Goal: Task Accomplishment & Management: Use online tool/utility

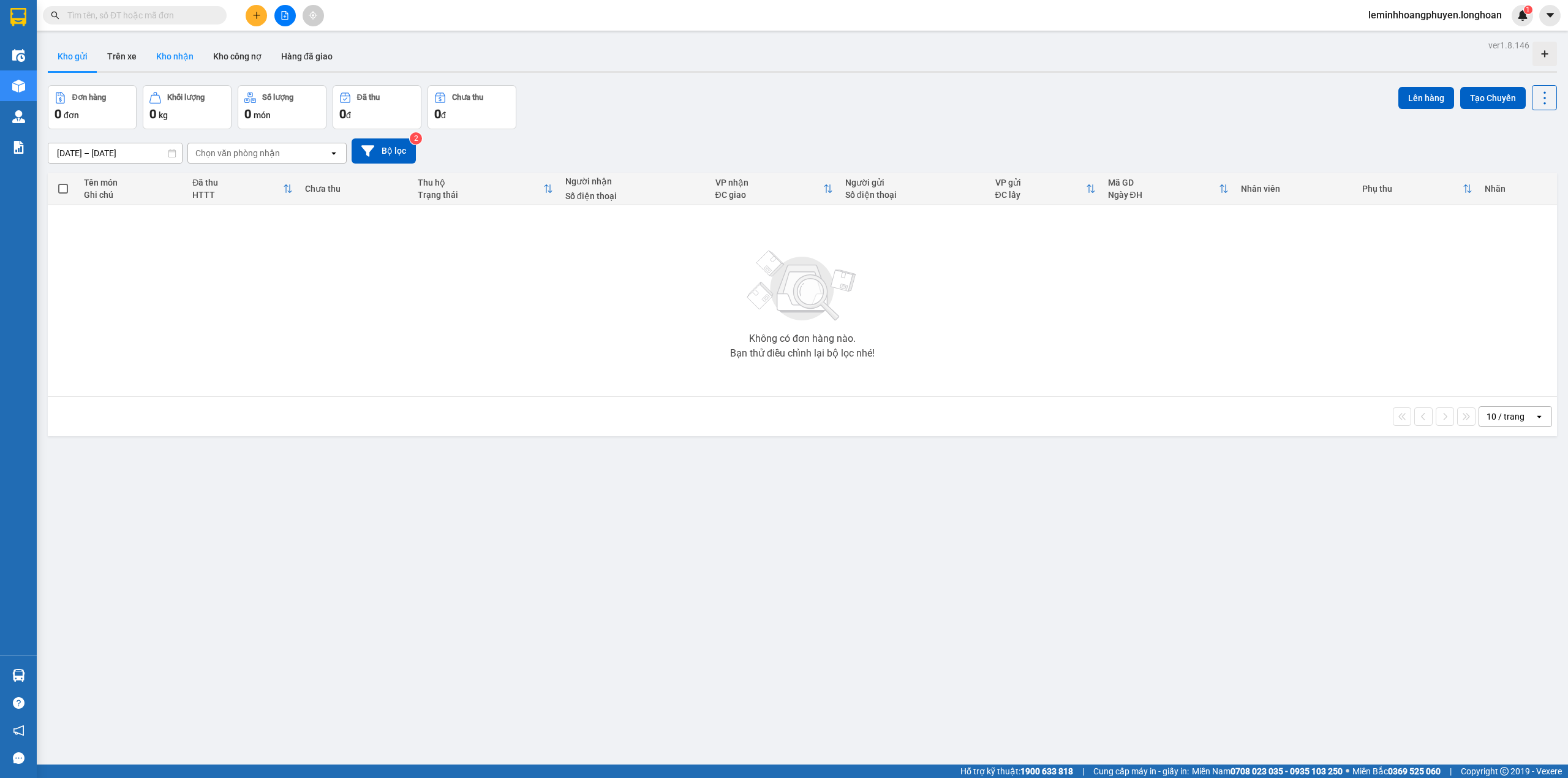
click at [184, 56] on button "Kho nhận" at bounding box center [175, 56] width 57 height 29
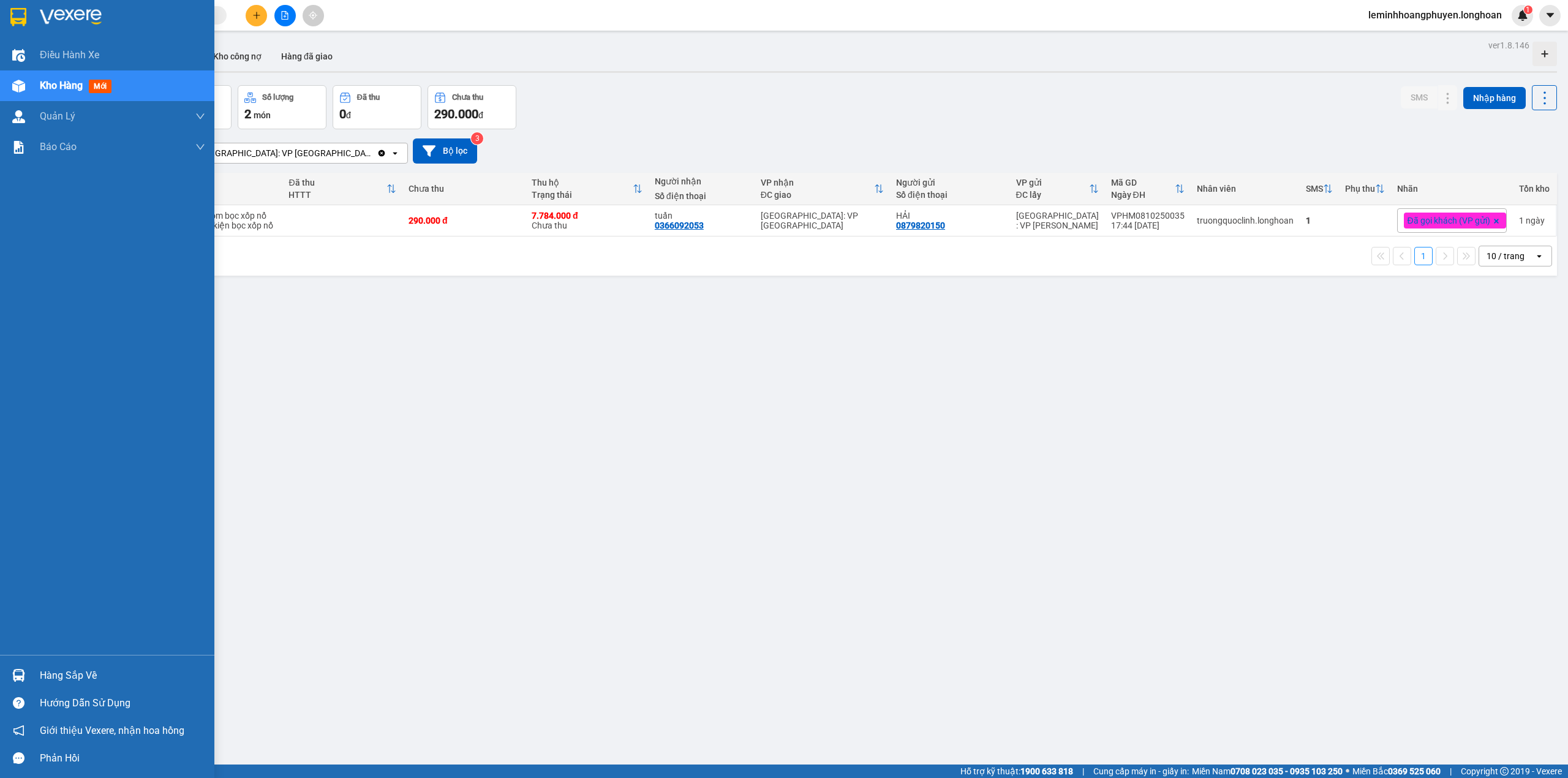
click at [25, 676] on img at bounding box center [19, 675] width 13 height 13
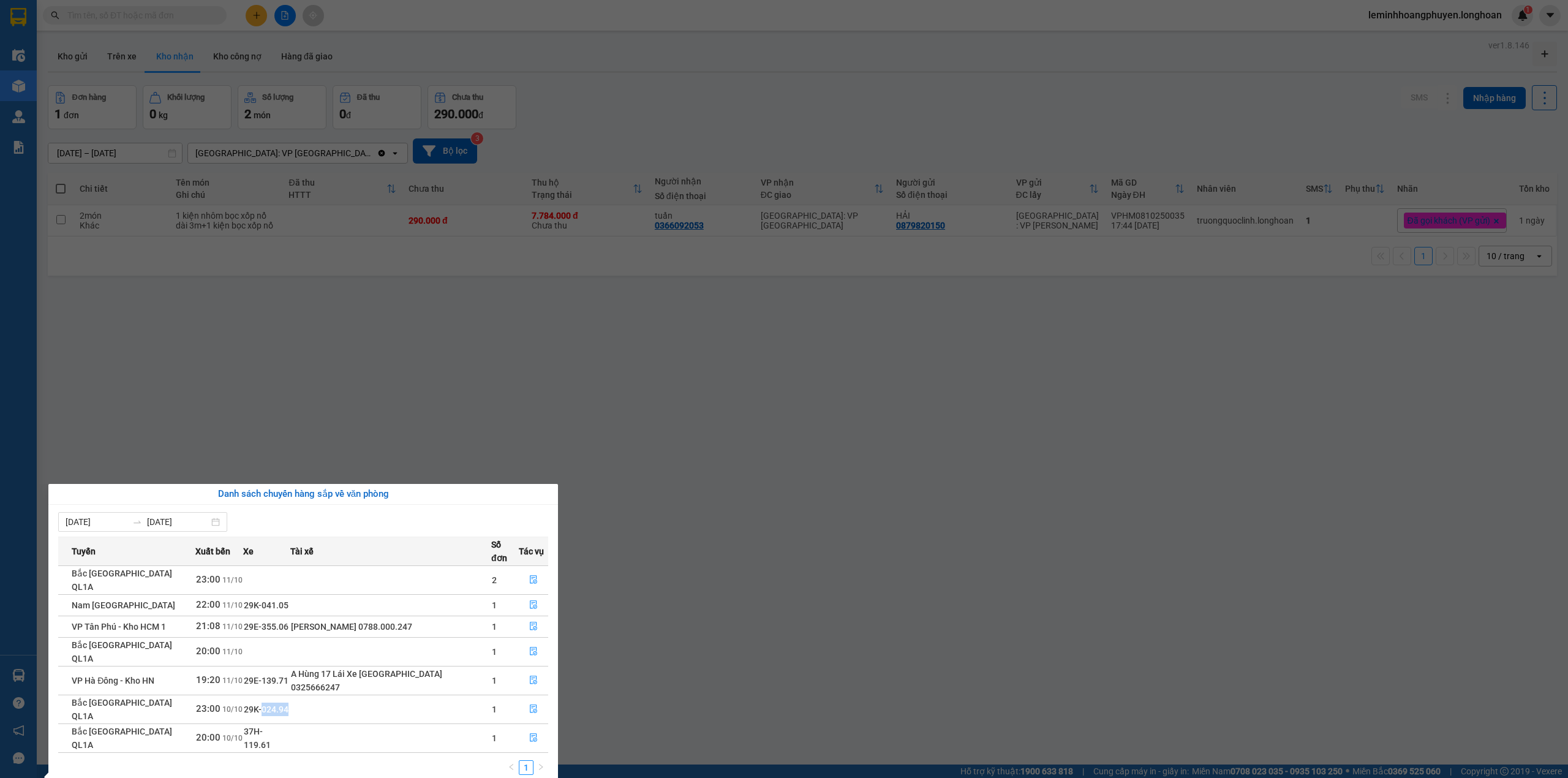
drag, startPoint x: 296, startPoint y: 680, endPoint x: 265, endPoint y: 676, distance: 31.3
click at [265, 695] on td "29K-024.94" at bounding box center [267, 709] width 47 height 29
copy span "024.94"
click at [821, 684] on section "Kết quả tìm kiếm ( 0 ) Bộ lọc No Data leminhhoangphuyen.longhoan 1 Điều hành xe…" at bounding box center [784, 389] width 1568 height 778
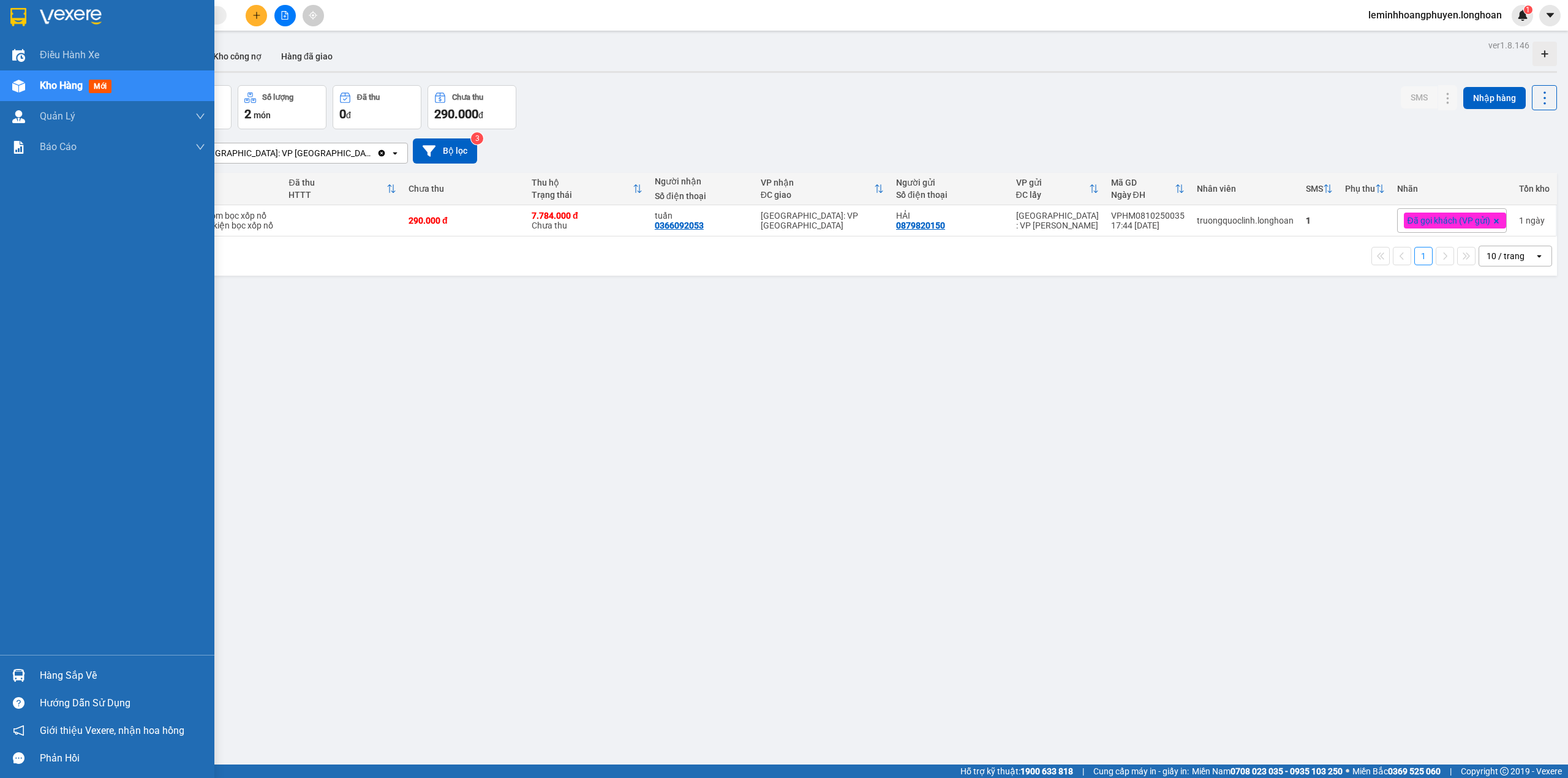
click at [4, 665] on div "Hàng sắp về" at bounding box center [107, 675] width 214 height 28
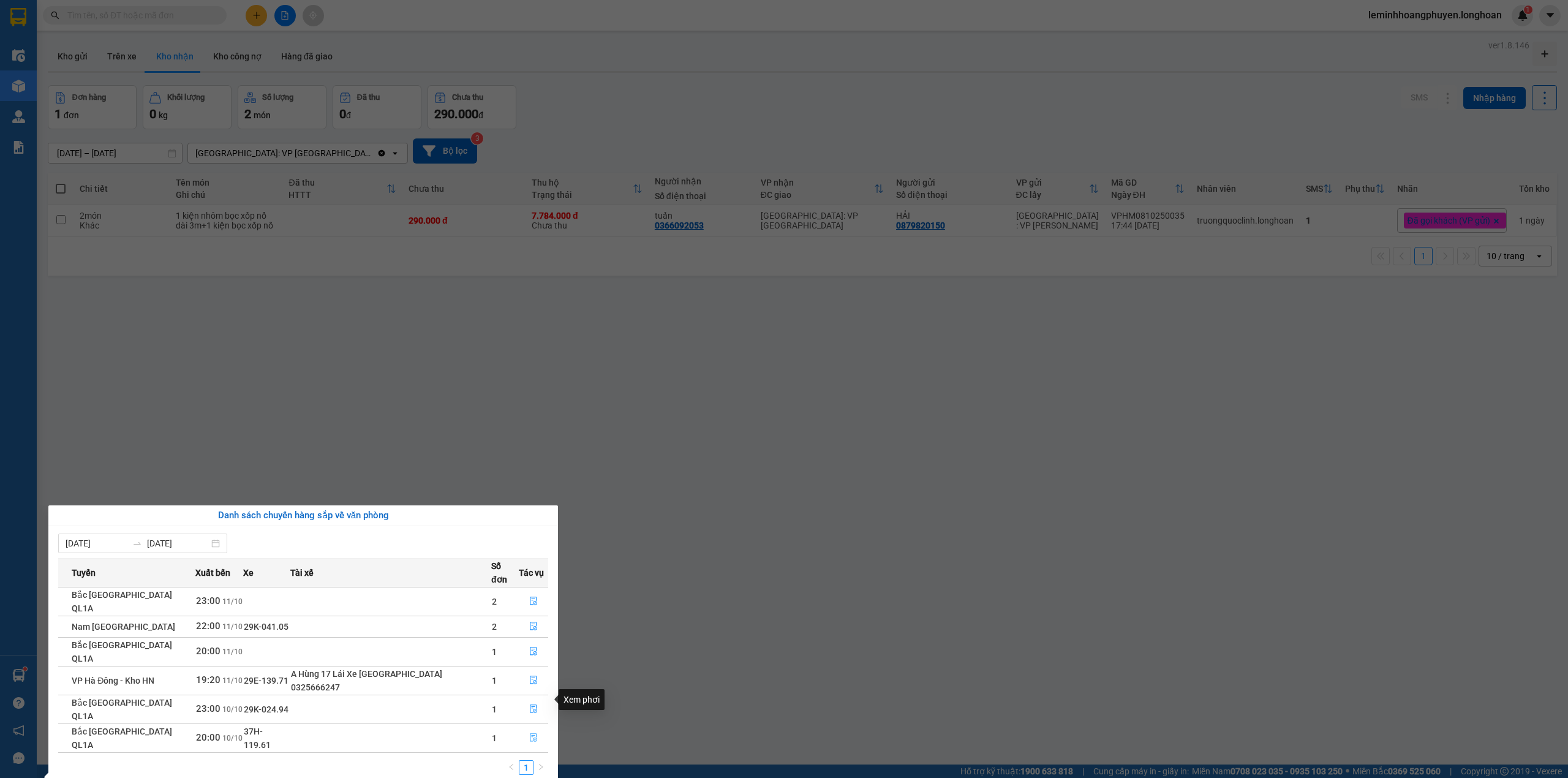
click at [525, 728] on button "button" at bounding box center [534, 738] width 28 height 19
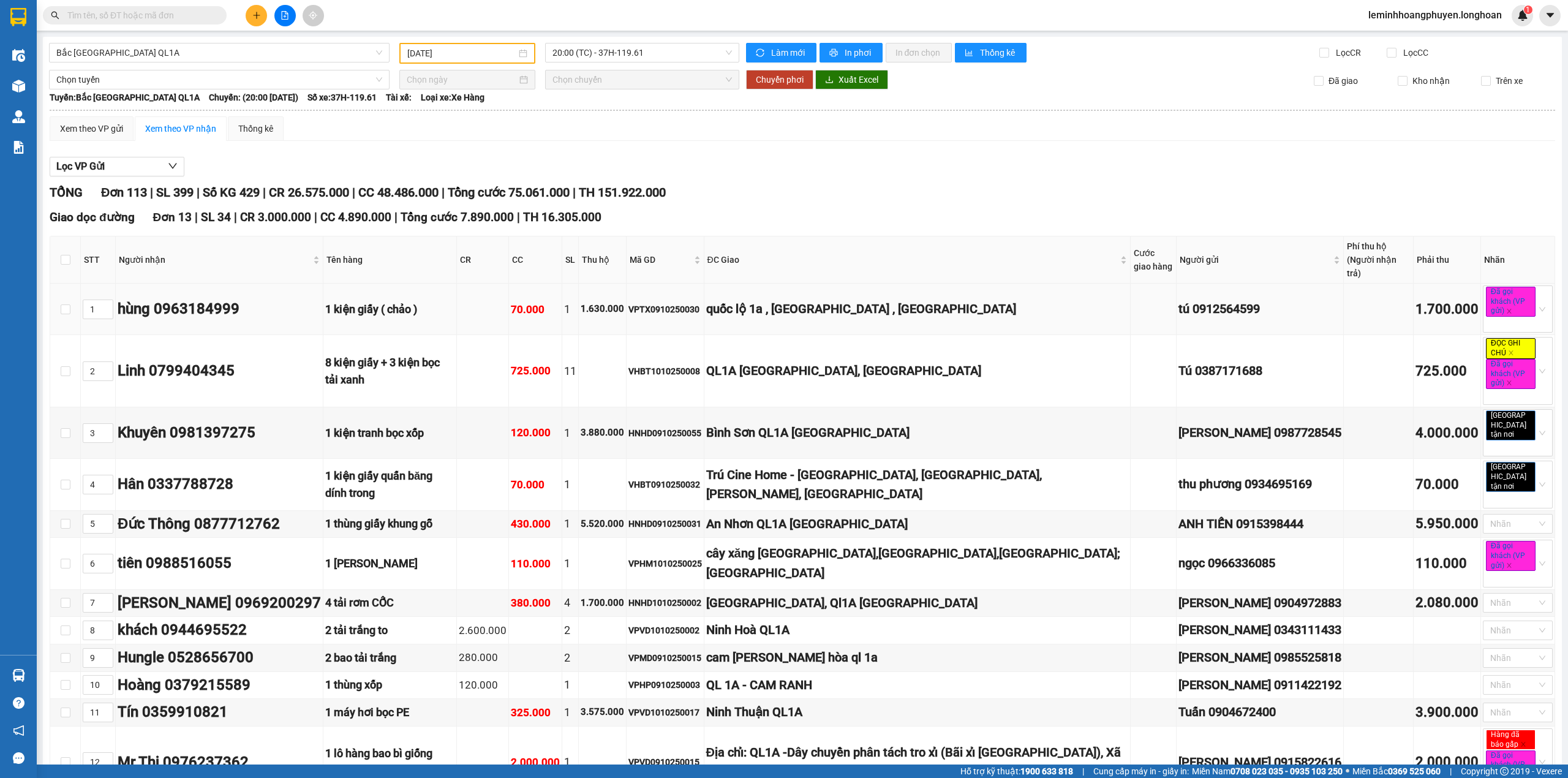
type input "[DATE]"
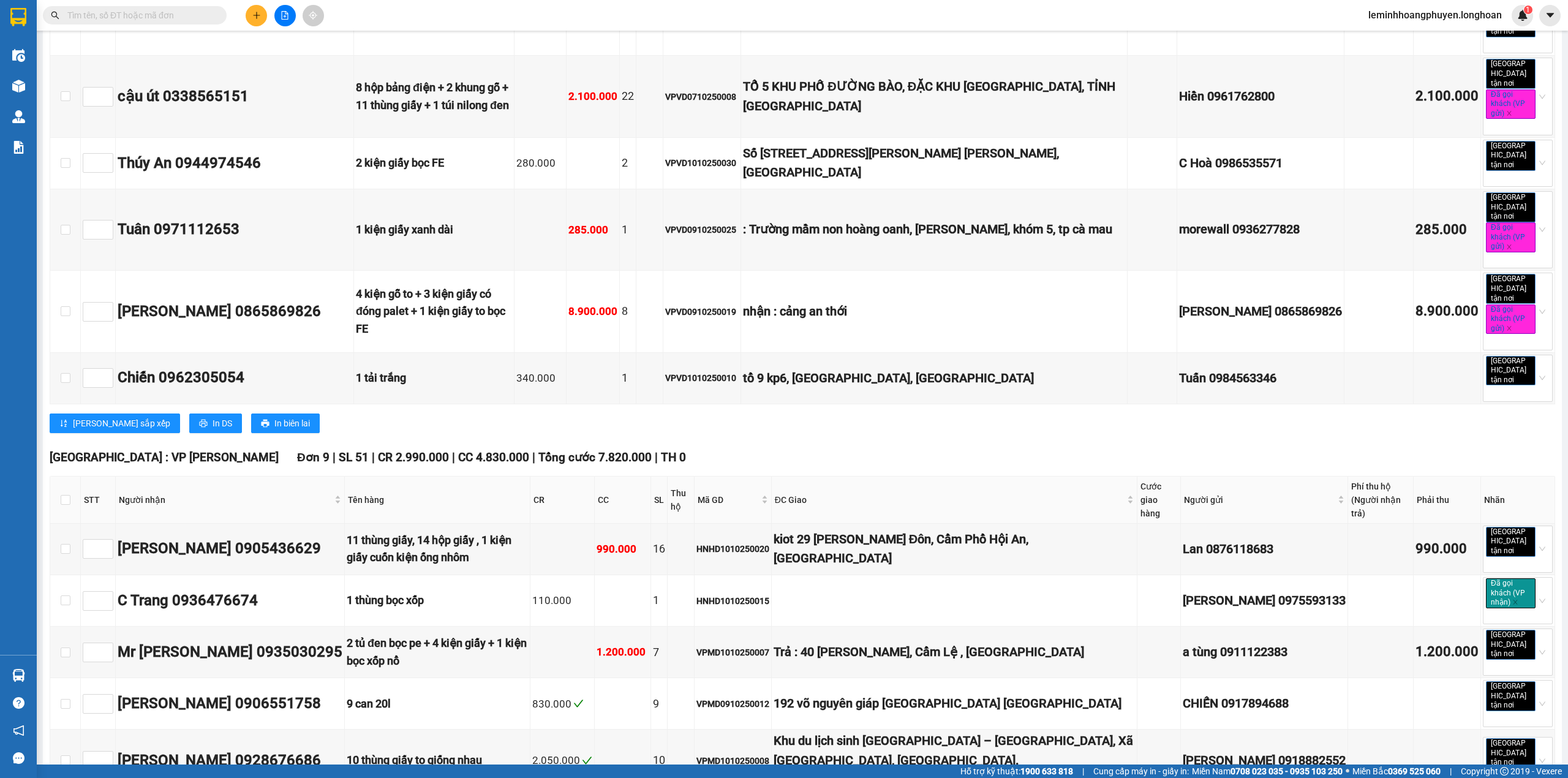
scroll to position [6130, 0]
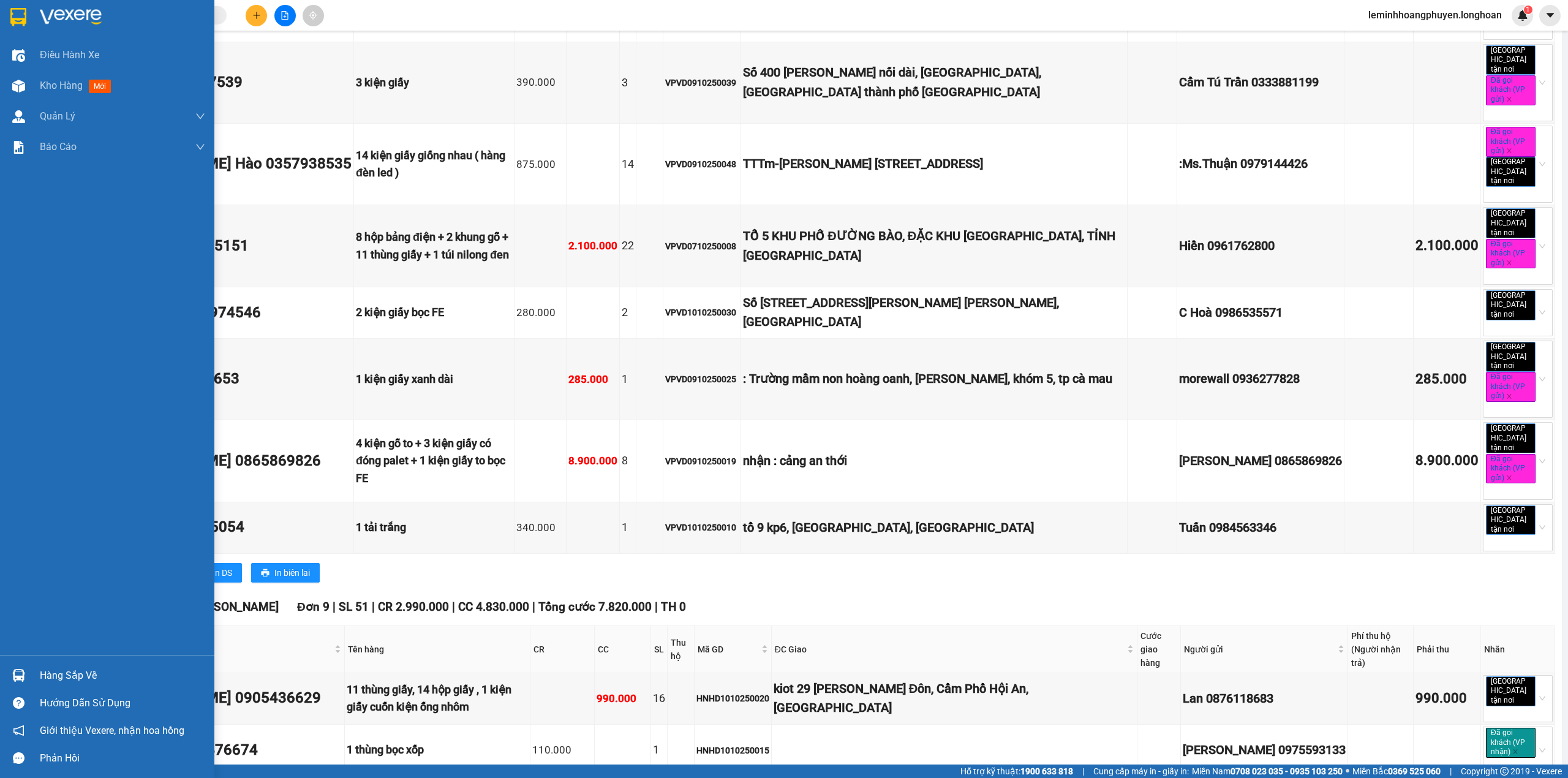
click at [17, 675] on img at bounding box center [19, 675] width 13 height 13
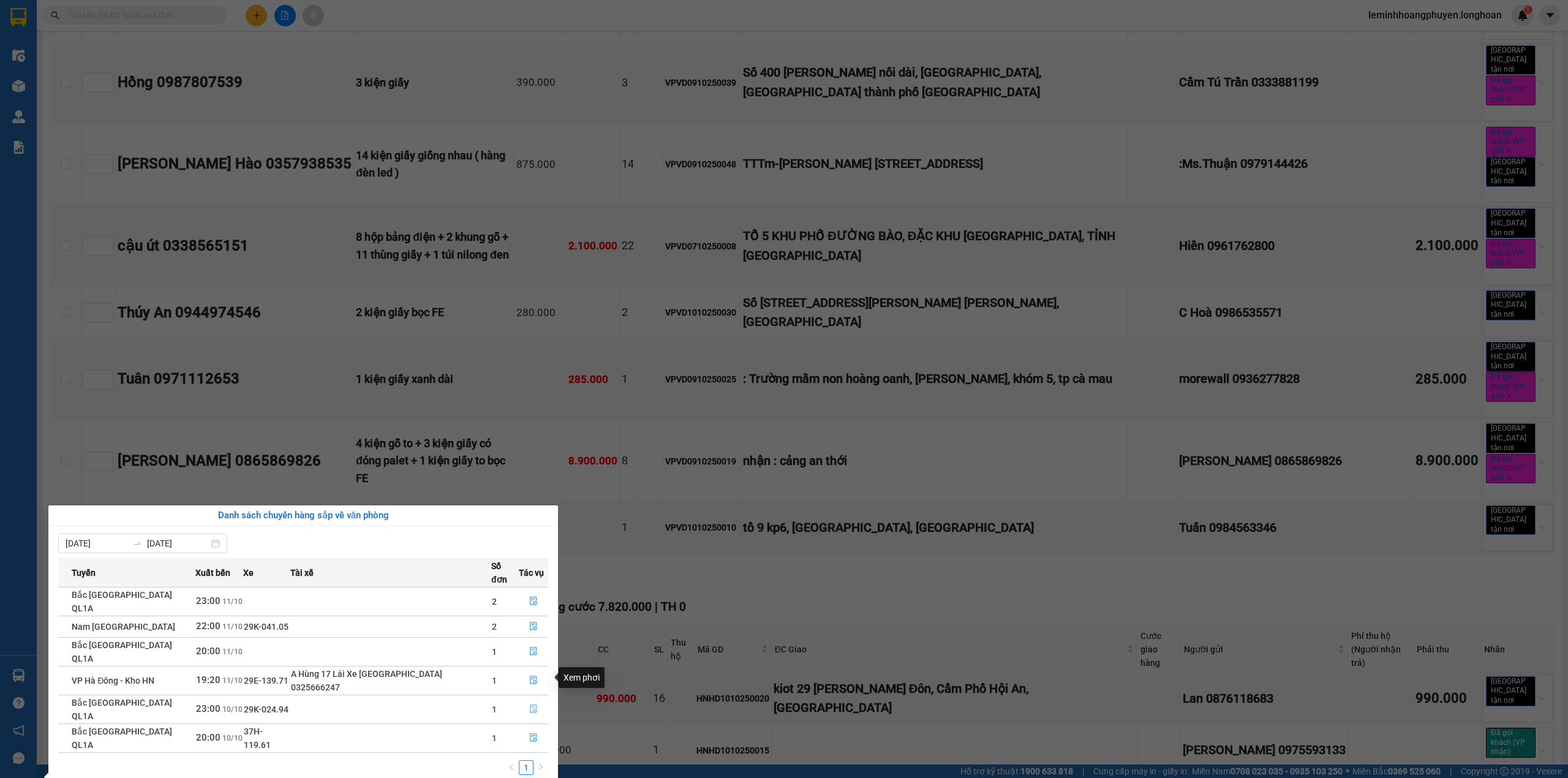
click at [534, 704] on icon "file-done" at bounding box center [533, 708] width 8 height 8
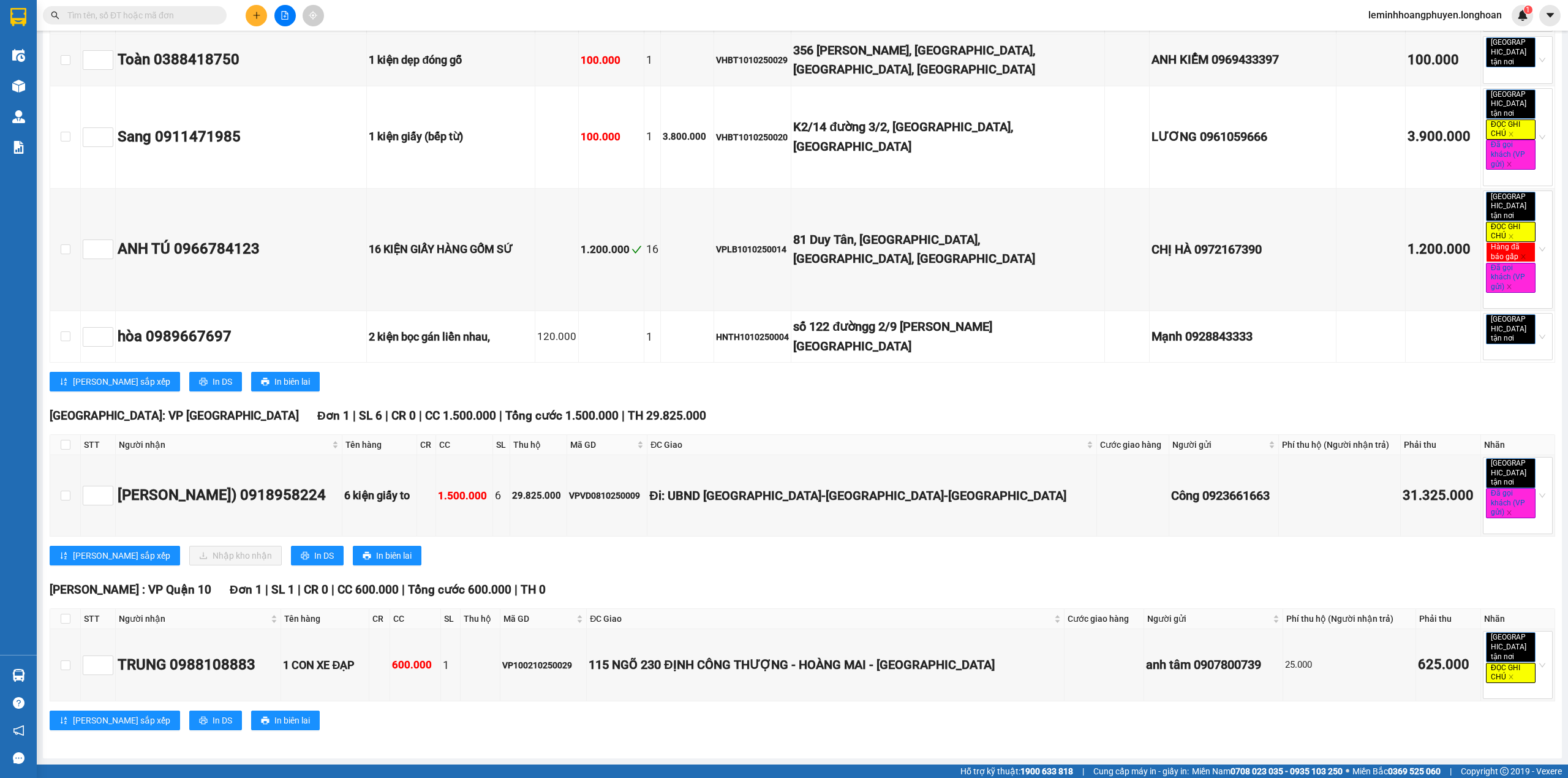
scroll to position [5426, 0]
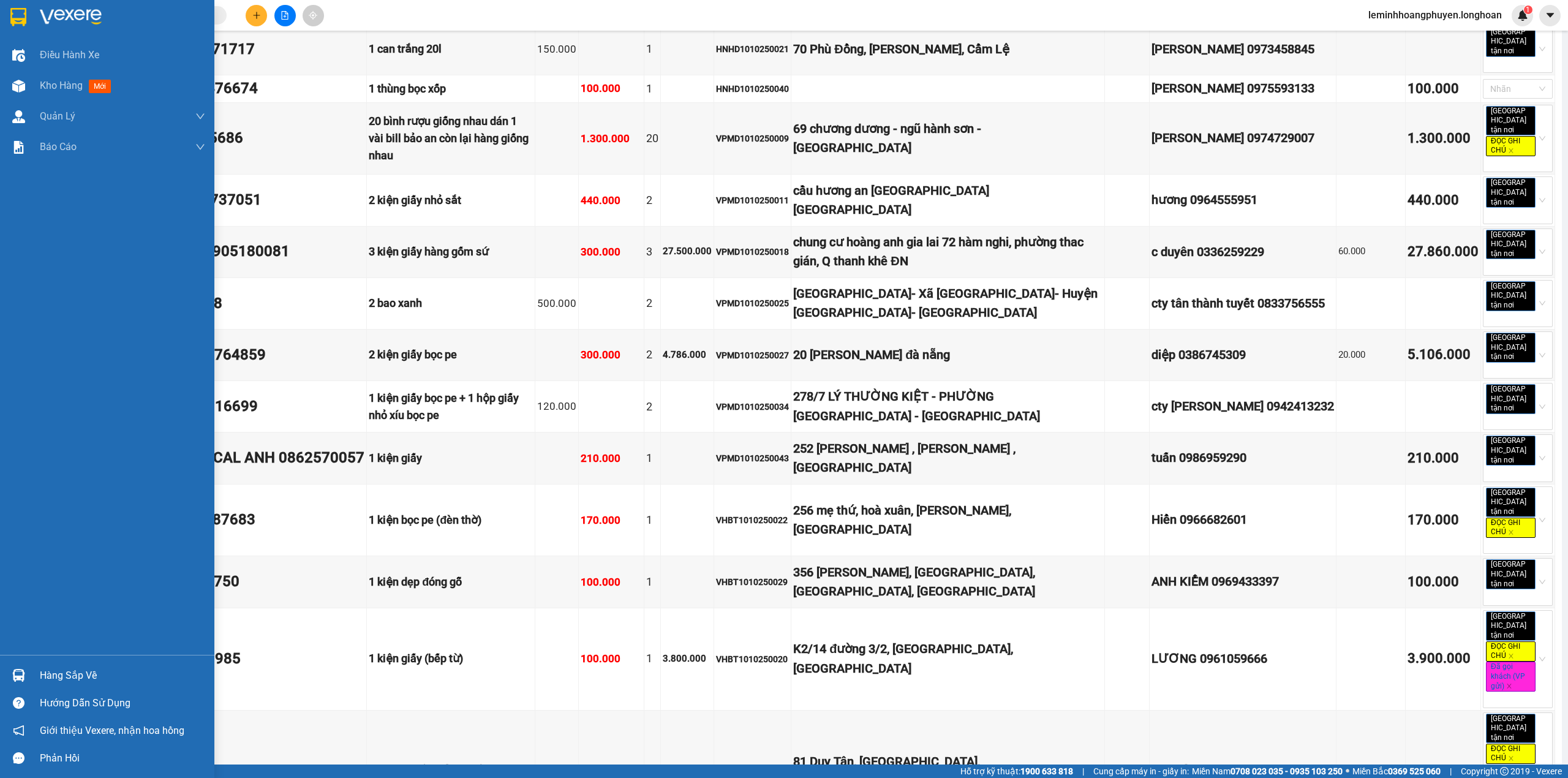
click at [41, 673] on div "Hàng sắp về" at bounding box center [123, 675] width 166 height 18
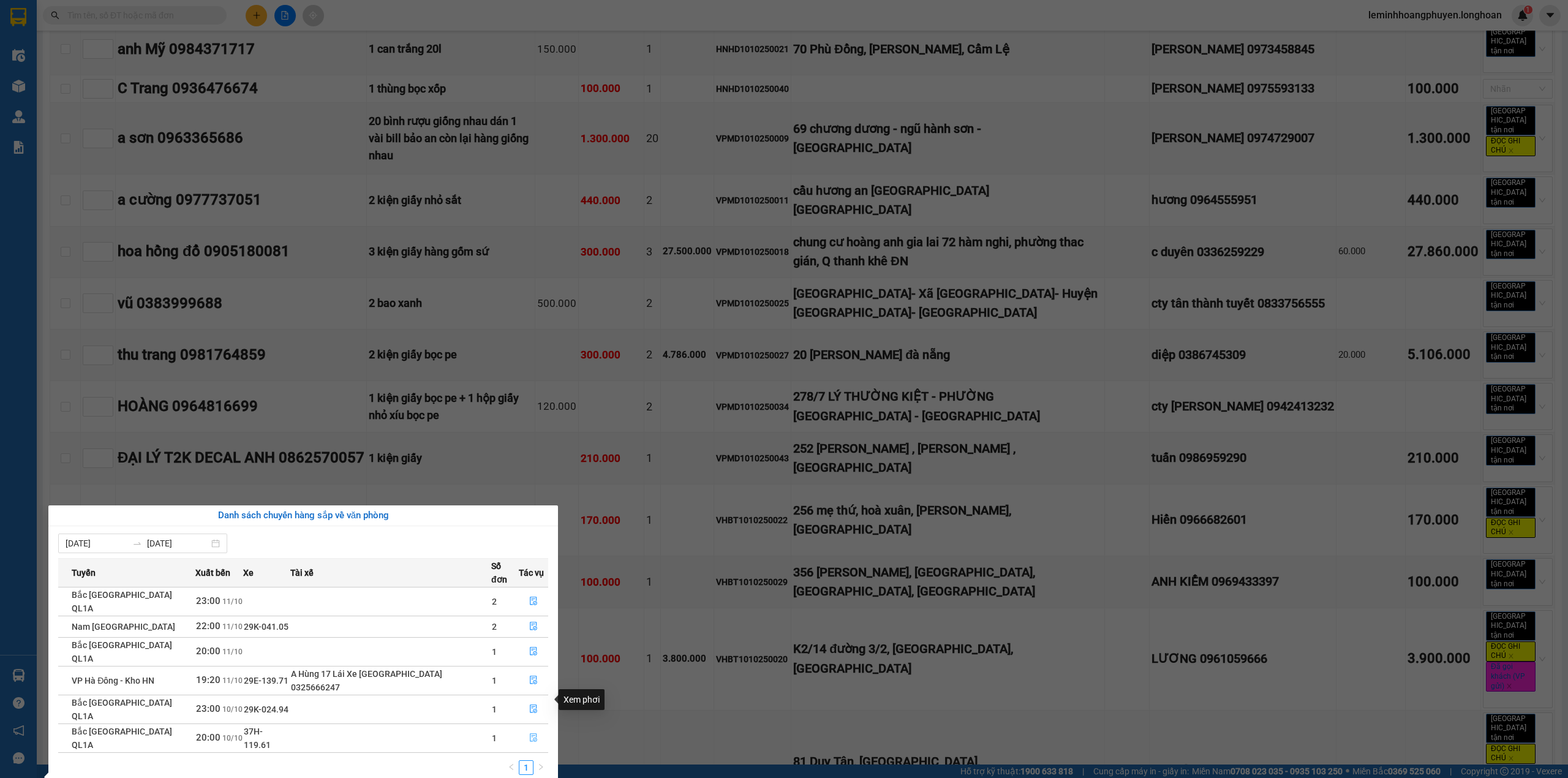
click at [530, 733] on icon "file-done" at bounding box center [533, 737] width 8 height 8
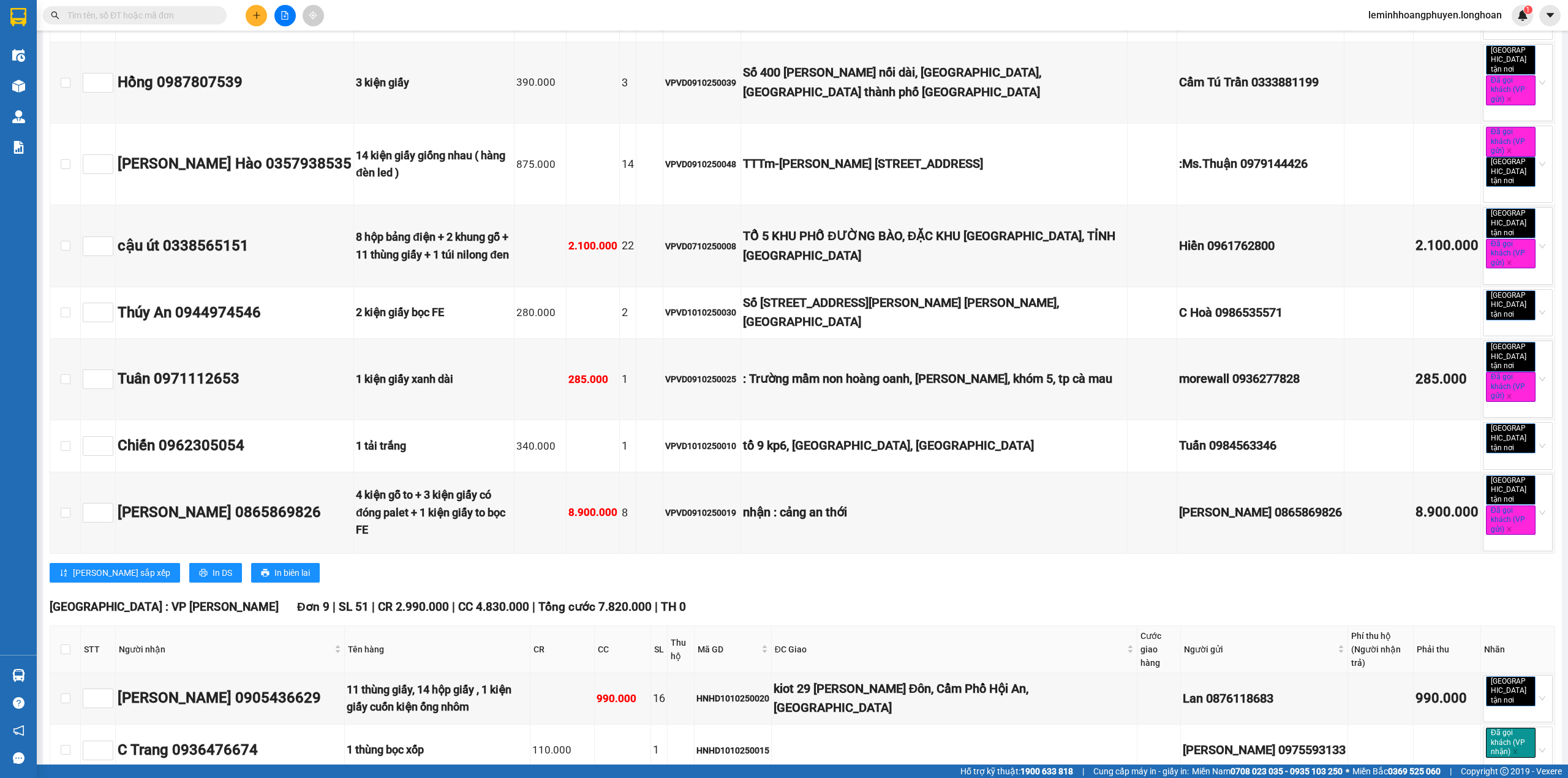
scroll to position [6946, 0]
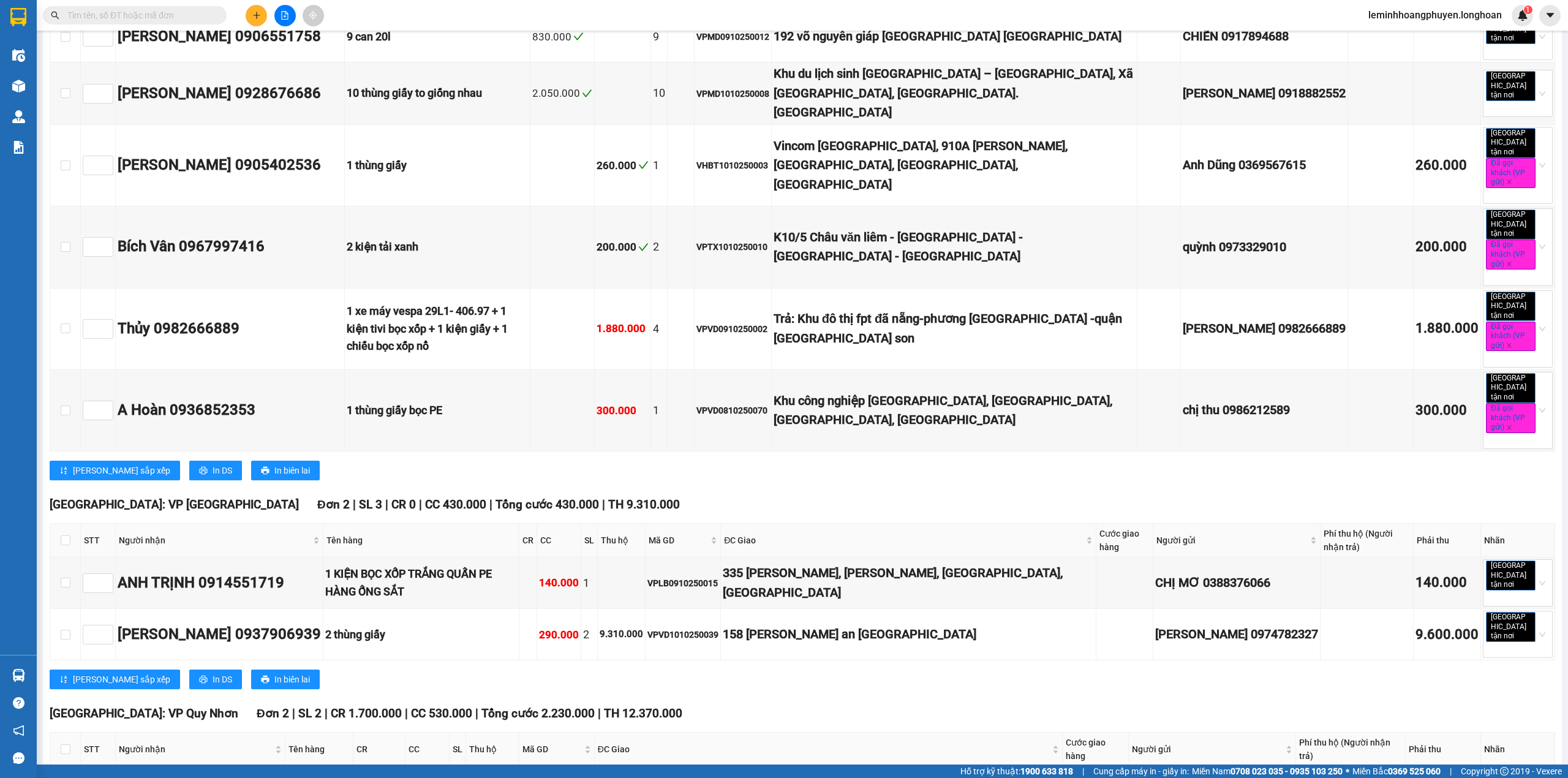
checkbox input "true"
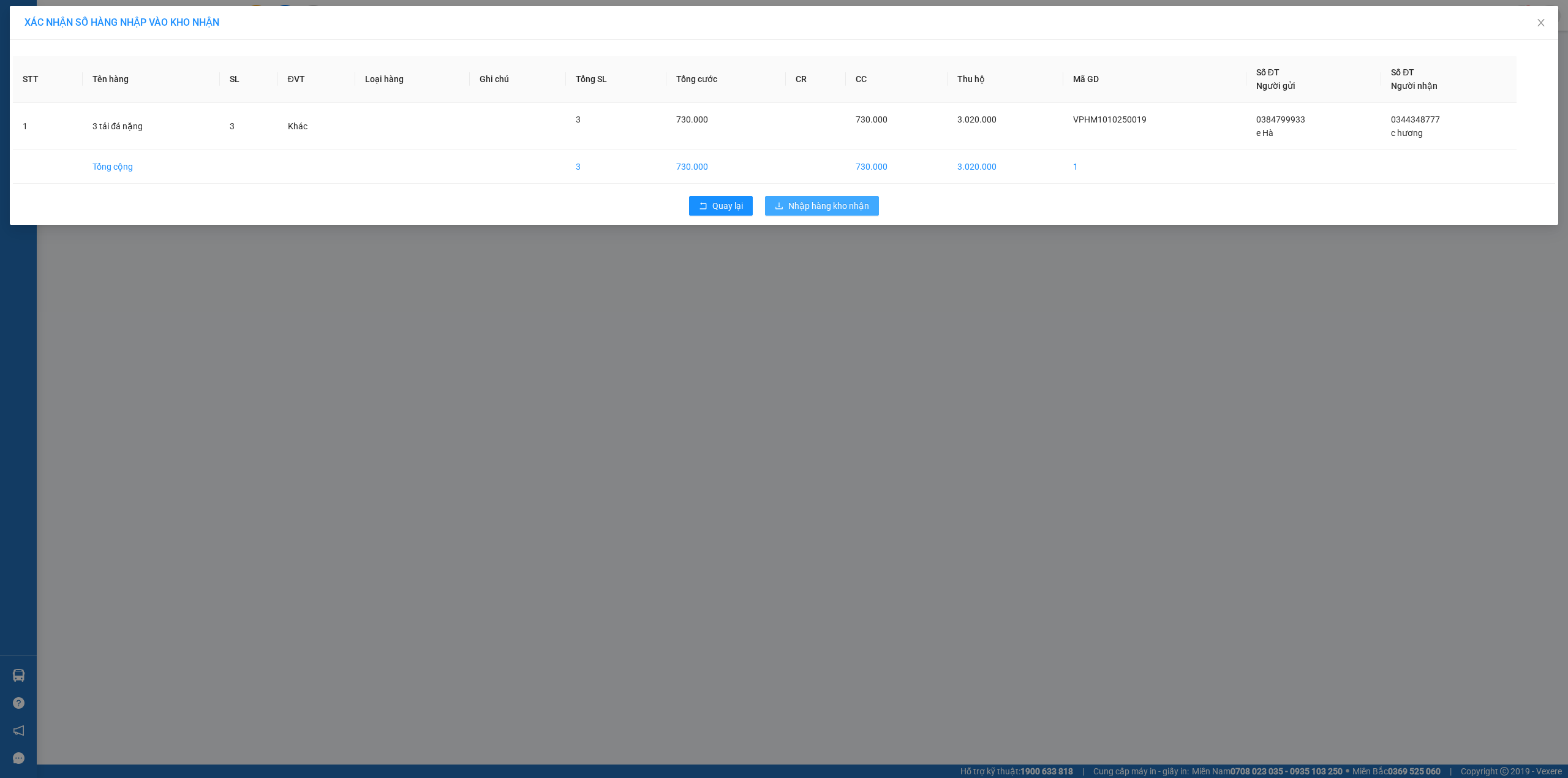
click at [821, 204] on span "Nhập hàng kho nhận" at bounding box center [829, 206] width 81 height 14
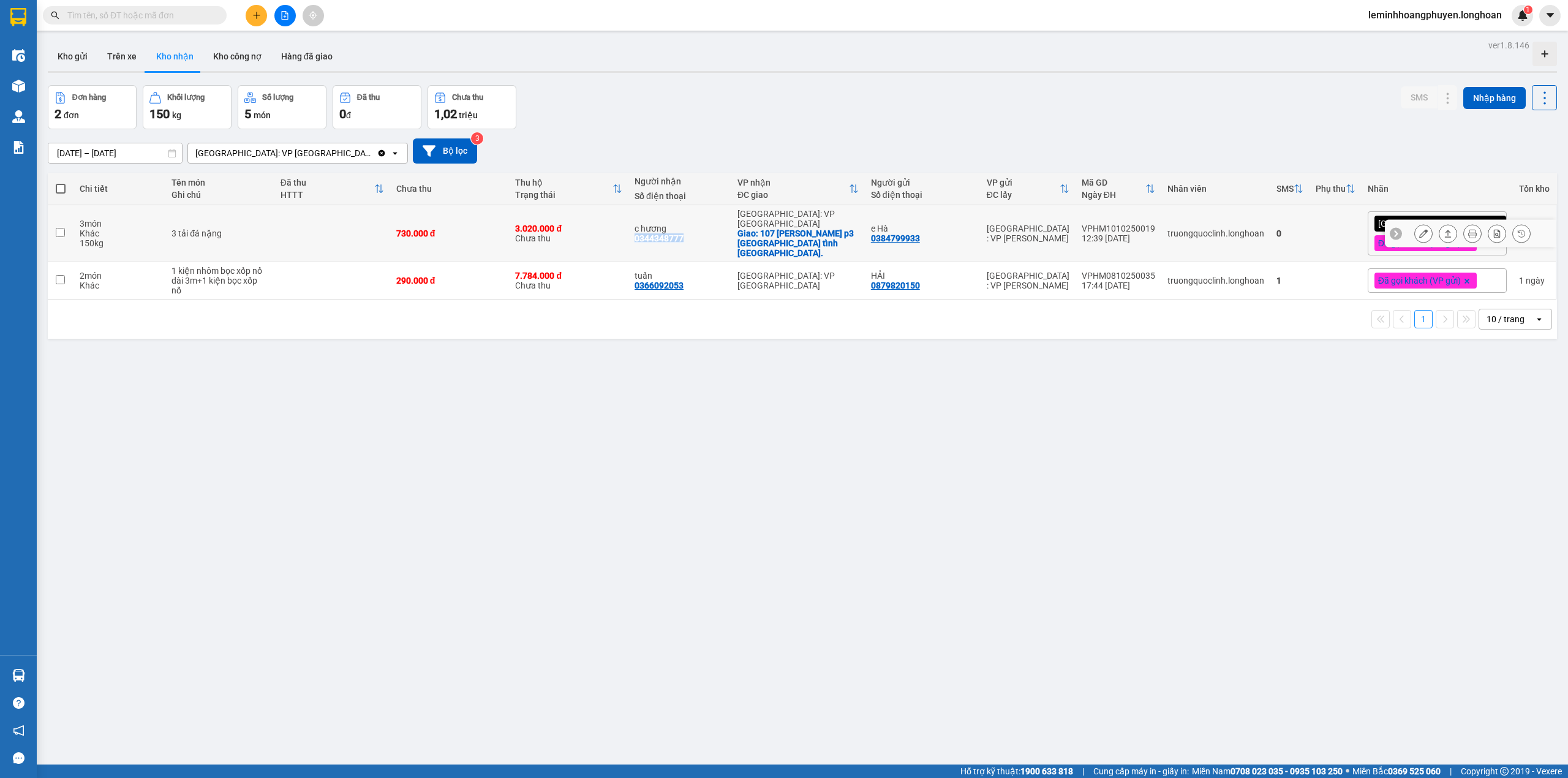
drag, startPoint x: 712, startPoint y: 235, endPoint x: 647, endPoint y: 237, distance: 65.0
click at [647, 237] on td "c hương 0344348777" at bounding box center [680, 233] width 103 height 57
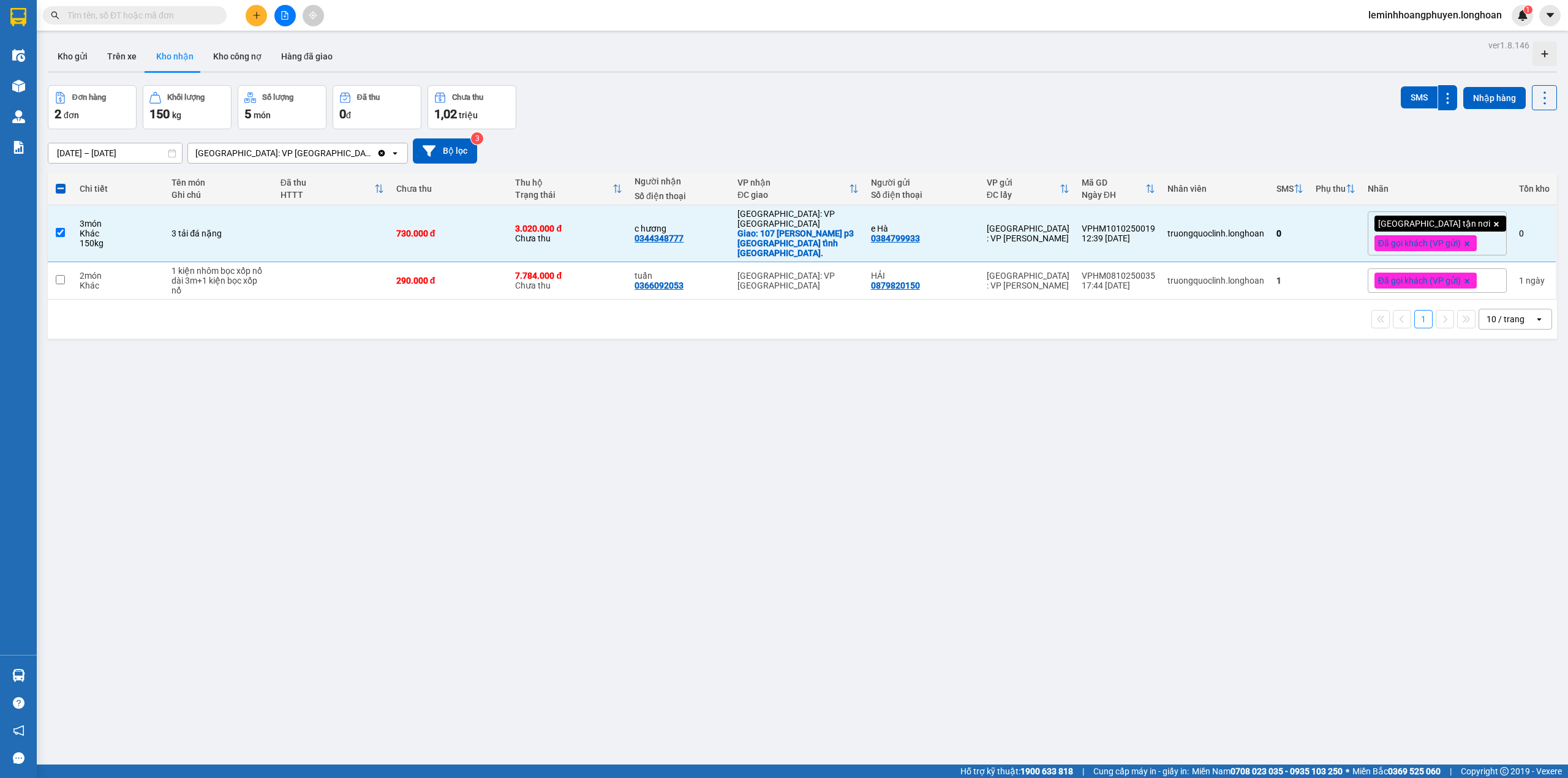
click at [539, 507] on div "ver 1.8.146 Kho gửi Trên xe Kho nhận Kho công nợ Hàng đã giao Đơn hàng 2 đơn Kh…" at bounding box center [802, 426] width 1519 height 778
click at [62, 230] on input "checkbox" at bounding box center [60, 232] width 9 height 9
checkbox input "false"
